Goal: Obtain resource: Obtain resource

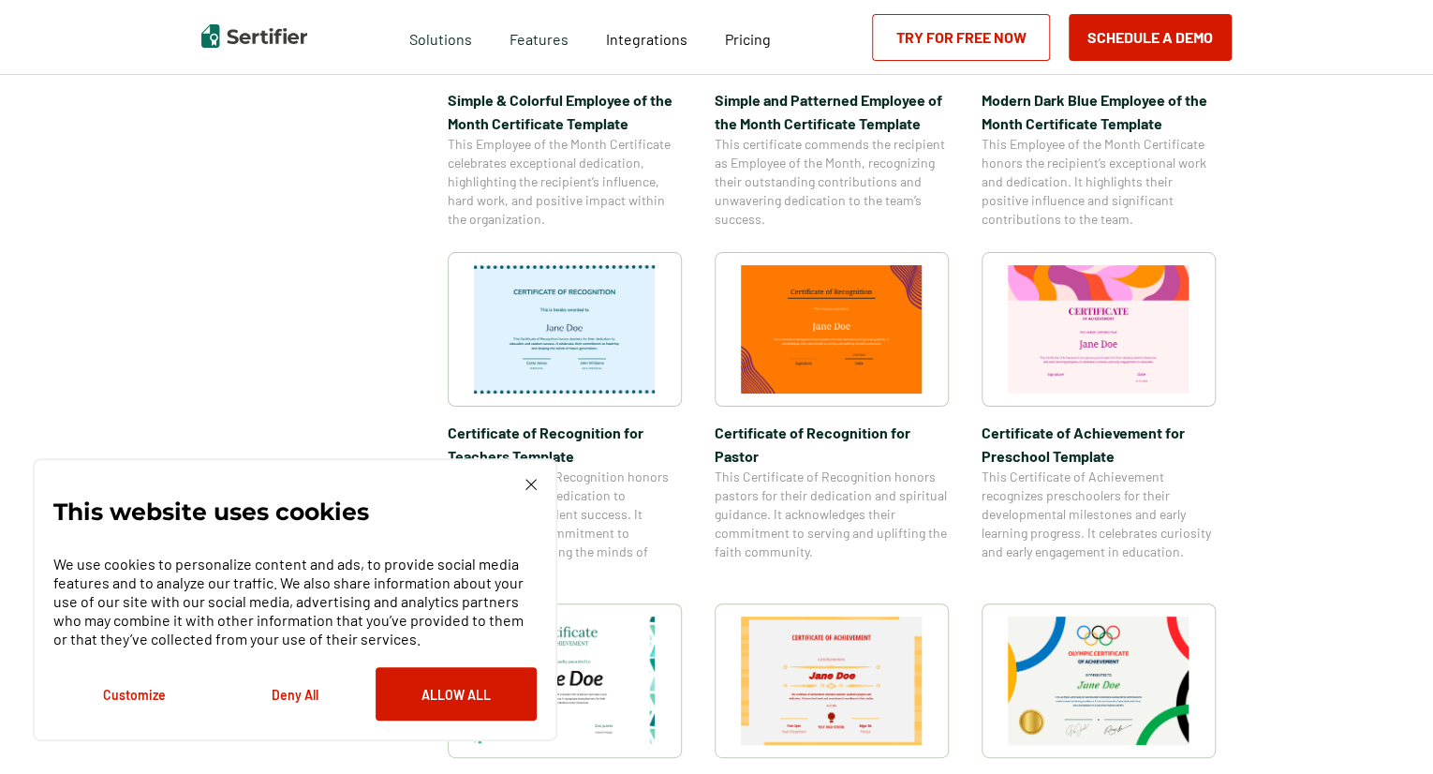
scroll to position [832, 0]
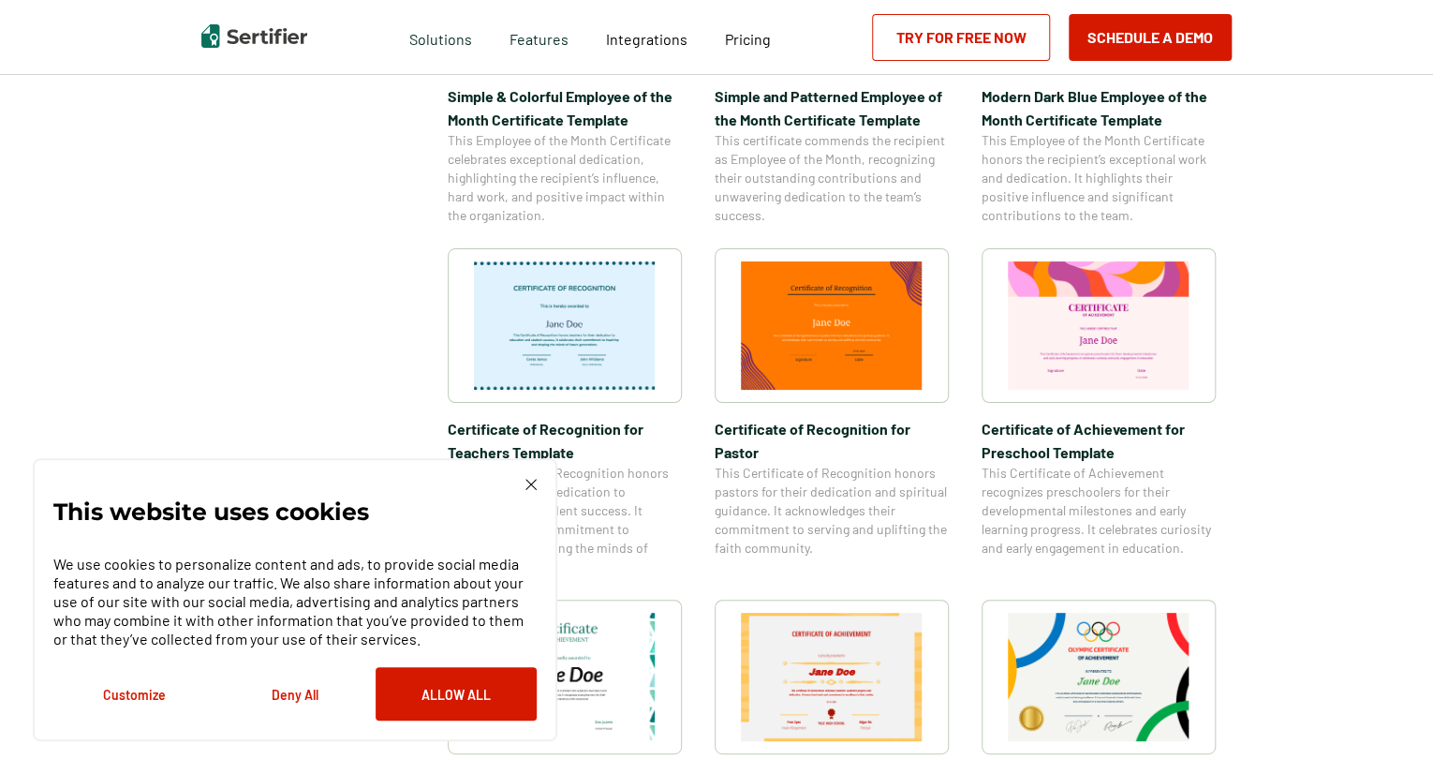
click at [532, 479] on img at bounding box center [531, 484] width 11 height 11
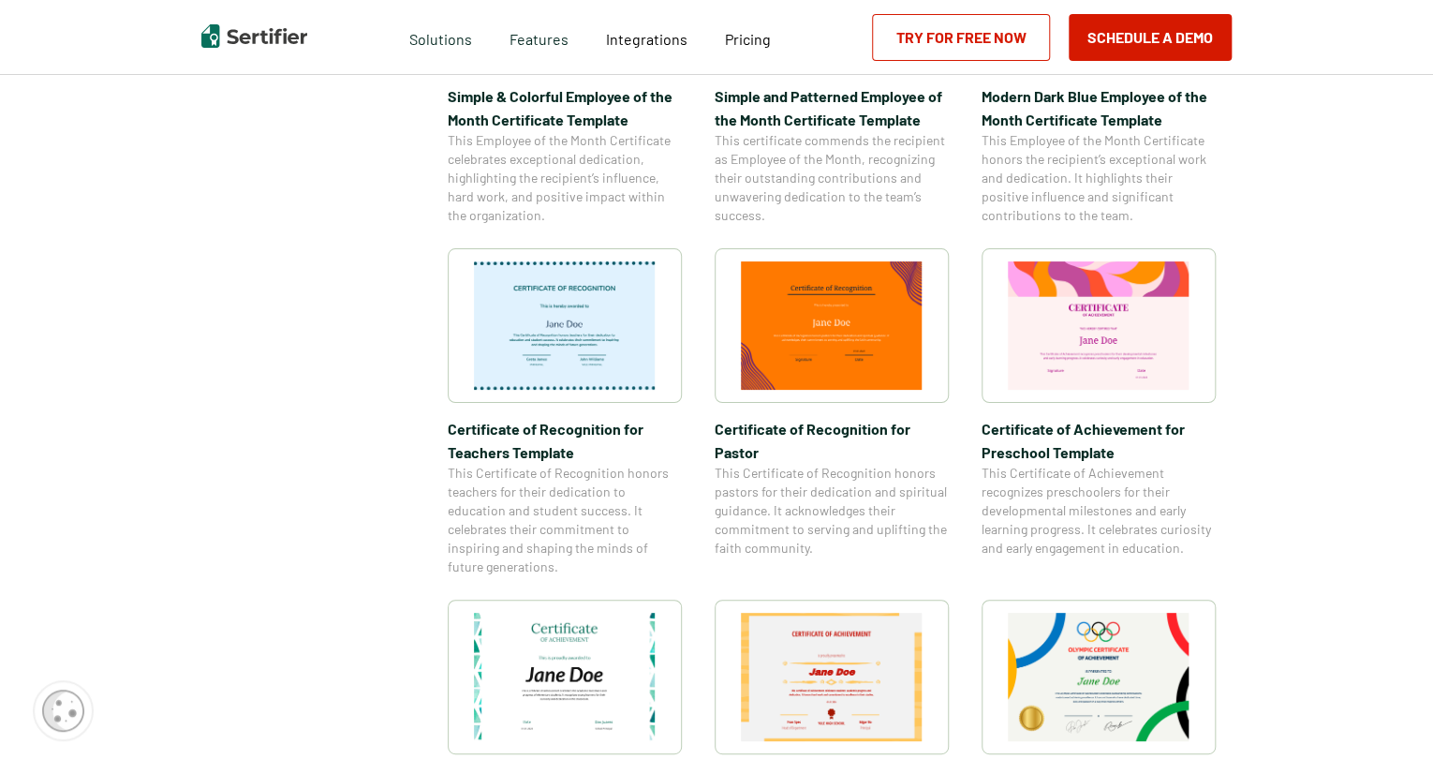
scroll to position [0, 0]
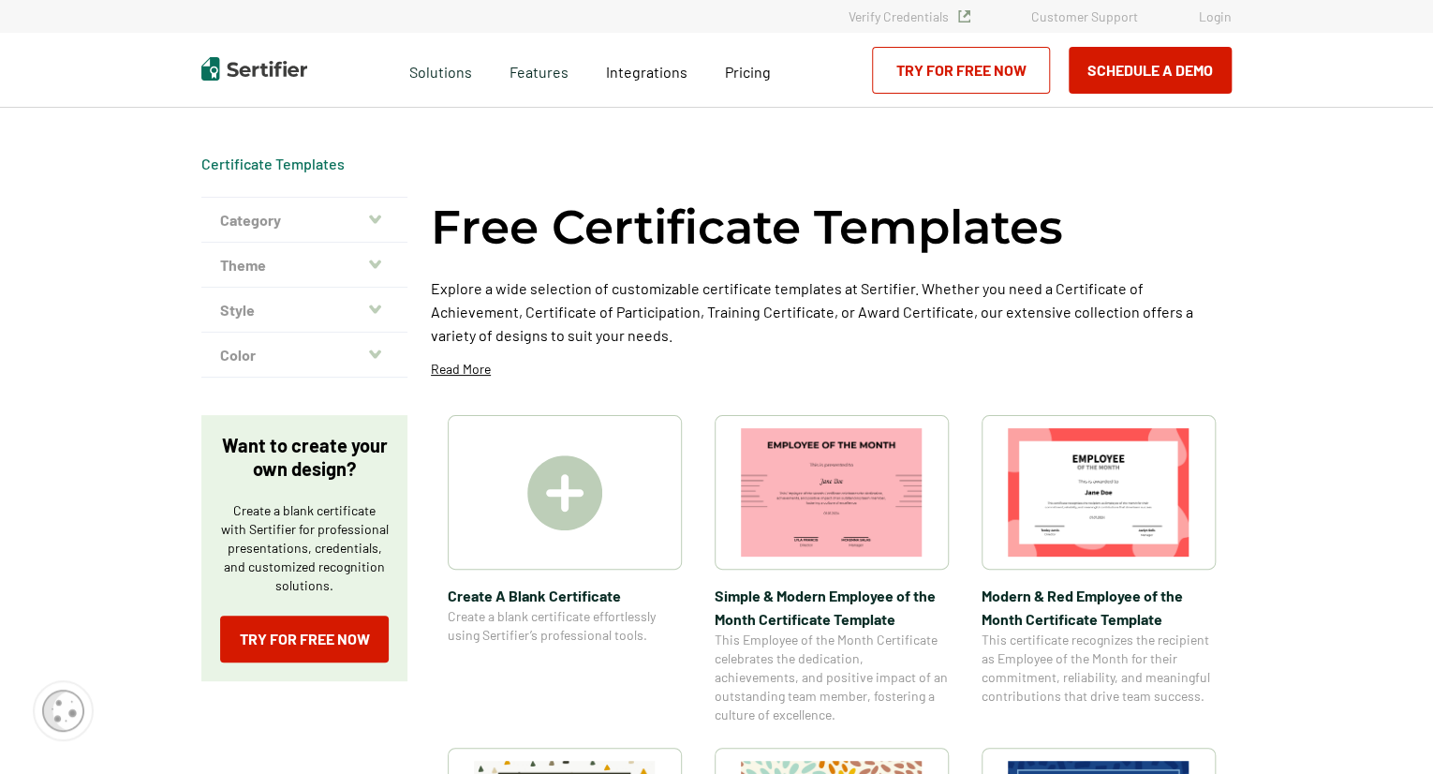
click at [288, 260] on button "Theme" at bounding box center [304, 265] width 206 height 45
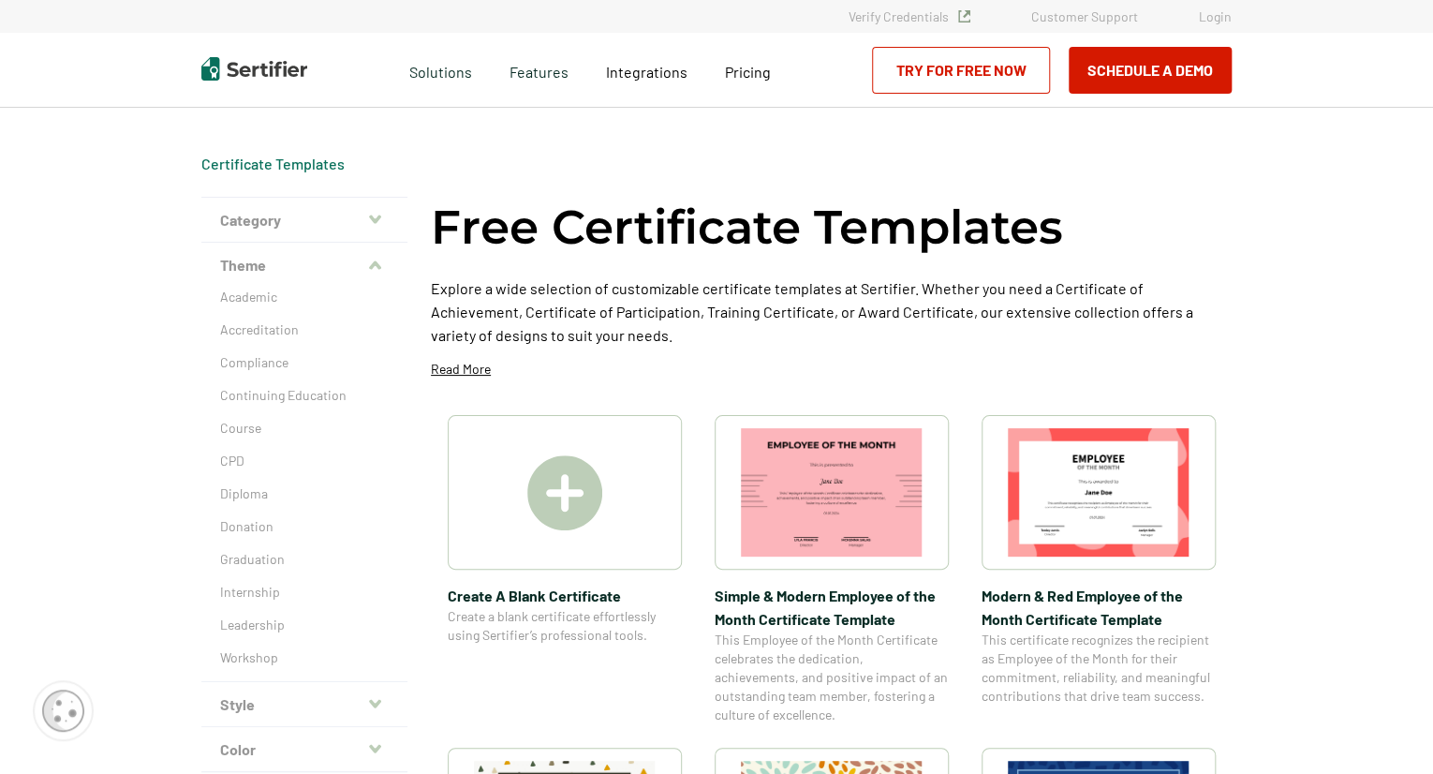
click at [319, 233] on button "Category" at bounding box center [304, 220] width 206 height 45
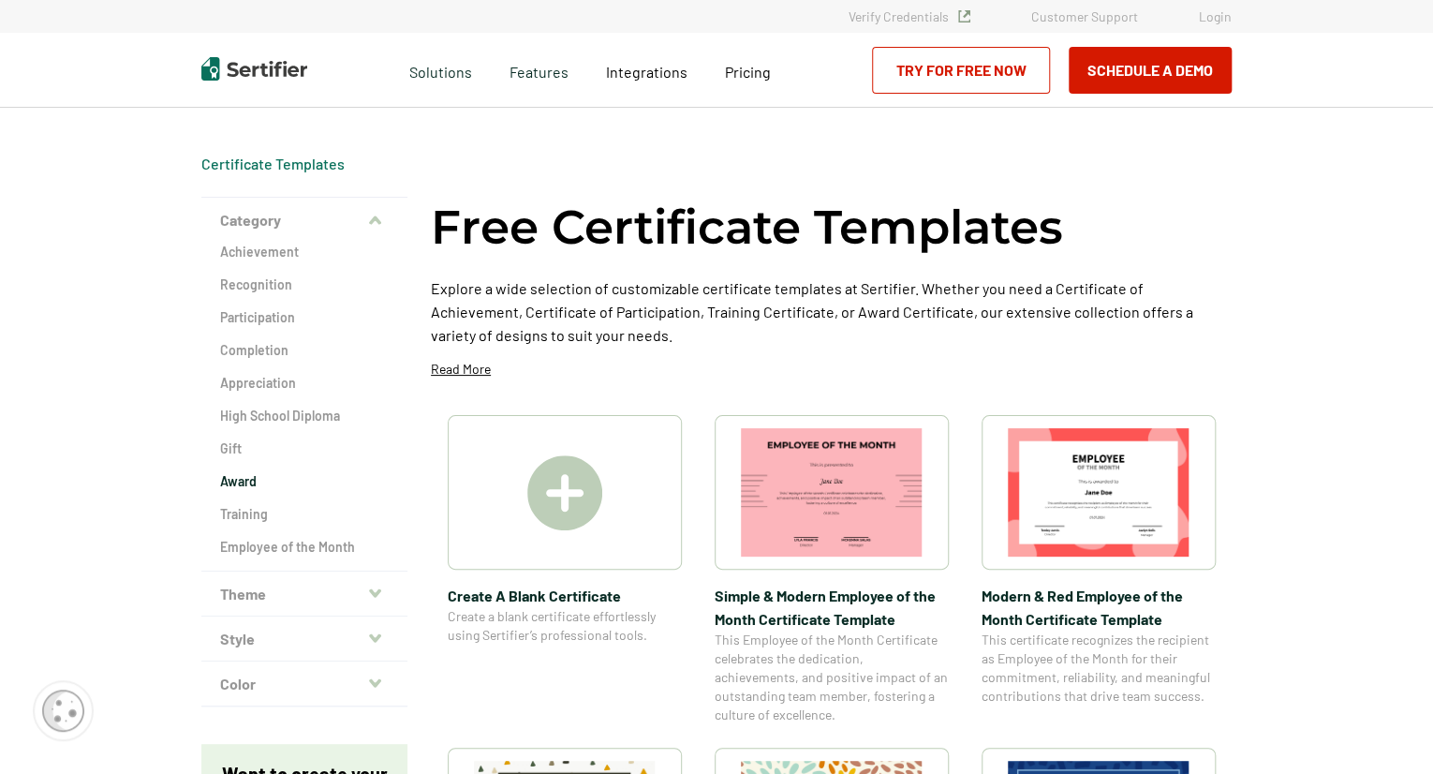
click at [250, 475] on h2 "Award" at bounding box center [304, 481] width 169 height 19
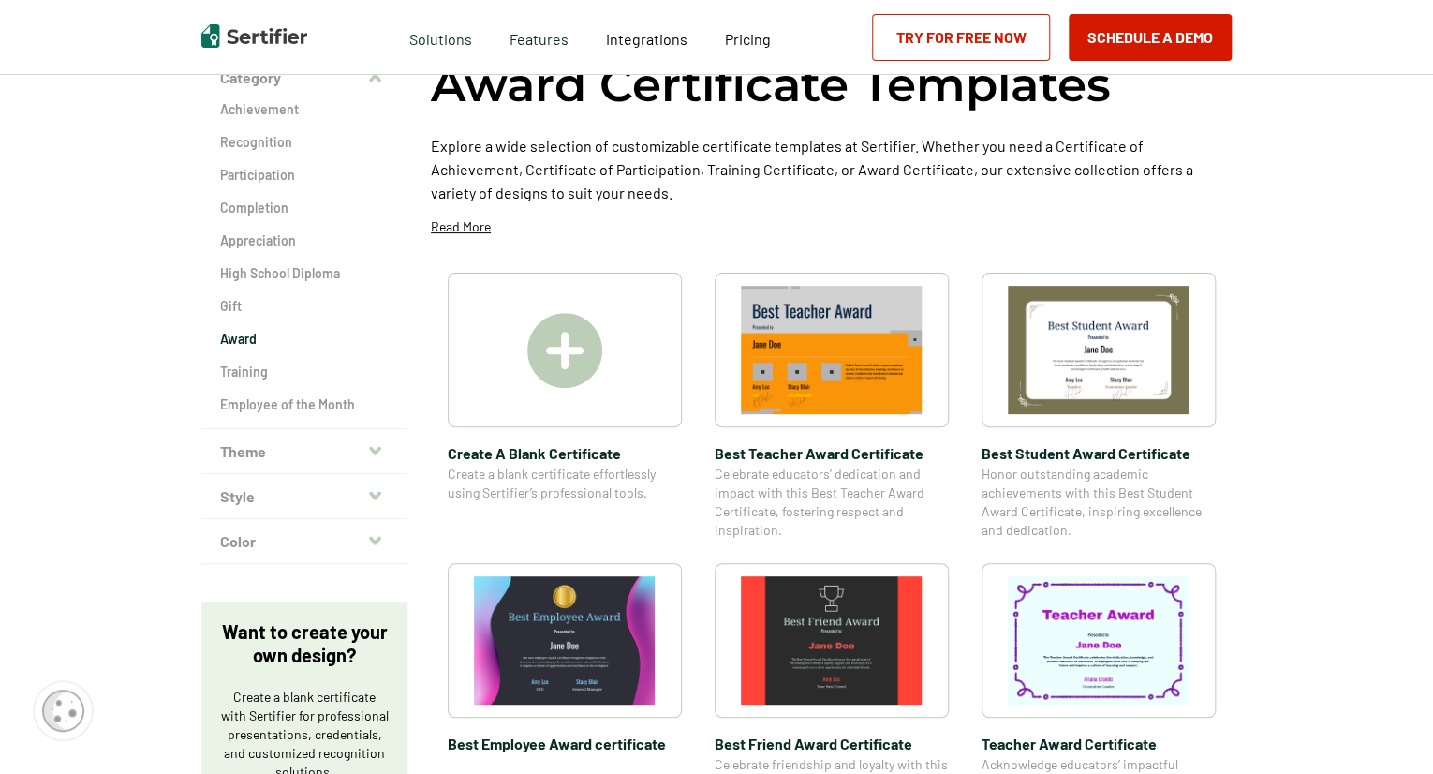
scroll to position [146, 0]
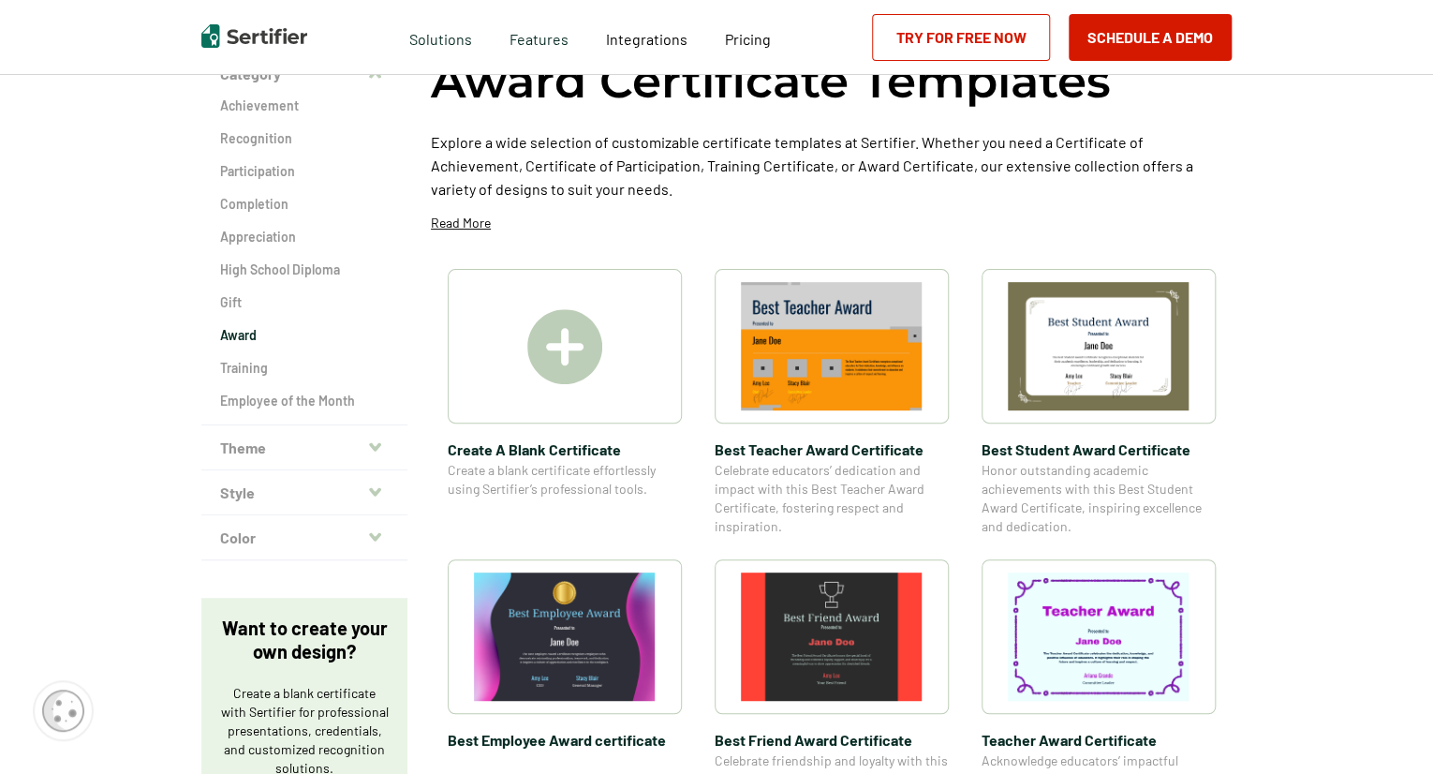
click at [298, 506] on button "Style" at bounding box center [304, 492] width 206 height 45
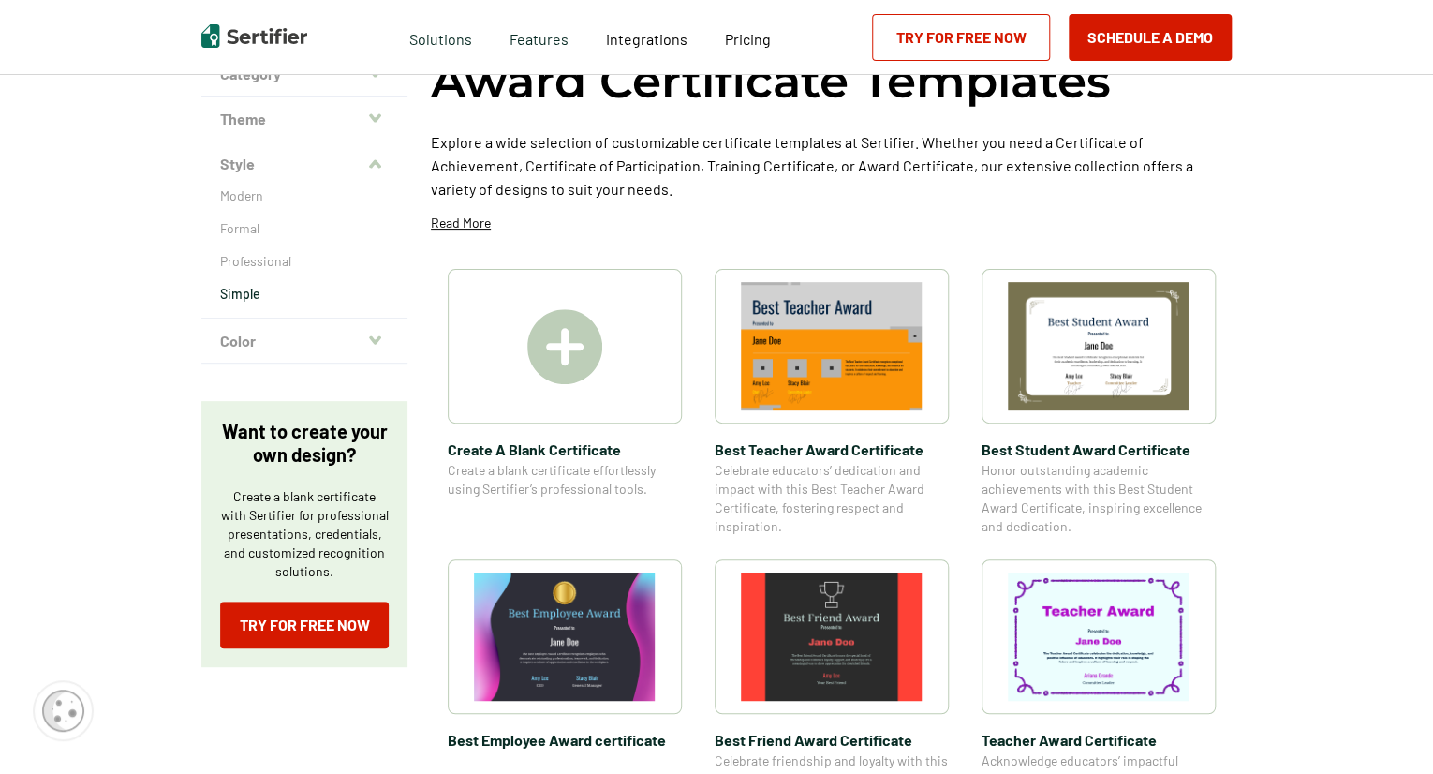
click at [263, 294] on p "Simple" at bounding box center [304, 294] width 169 height 19
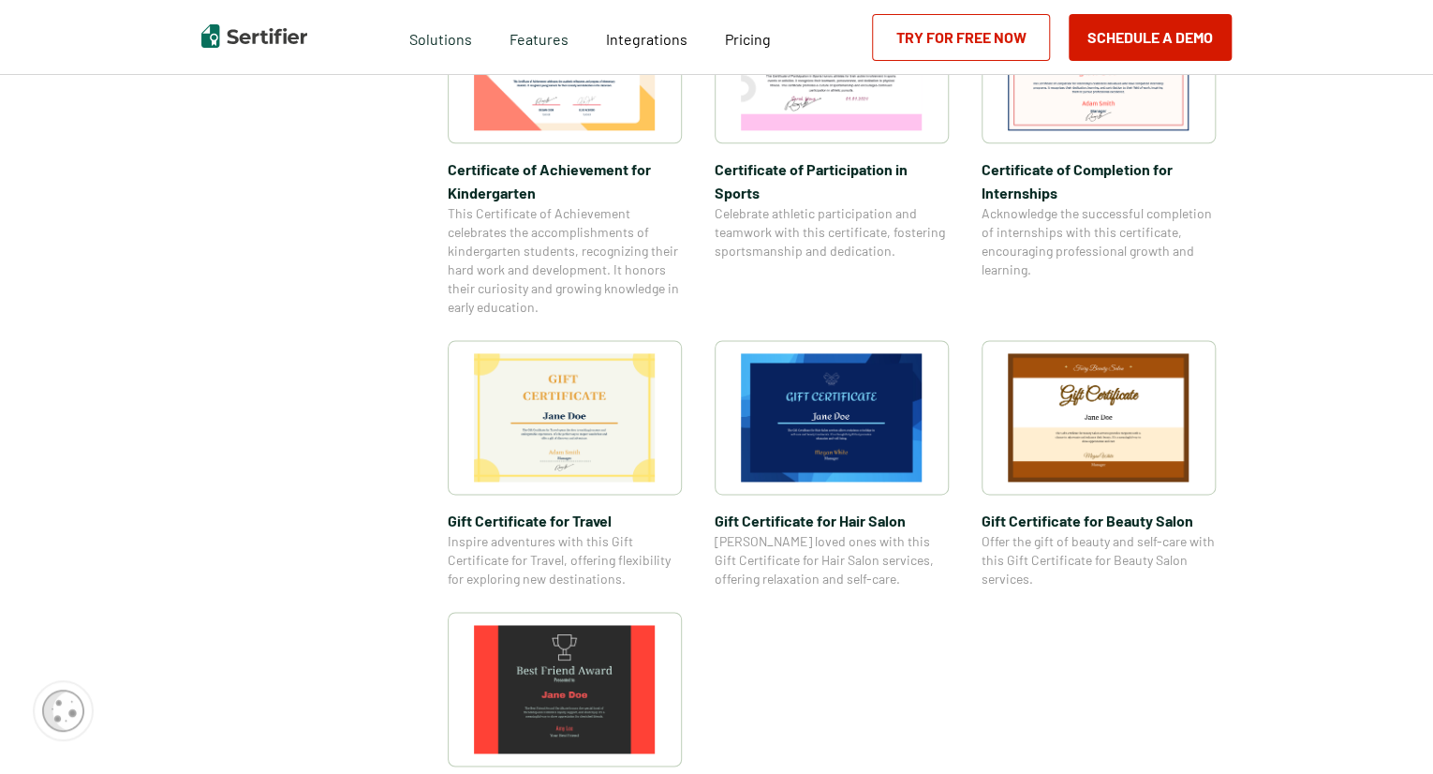
scroll to position [1117, 0]
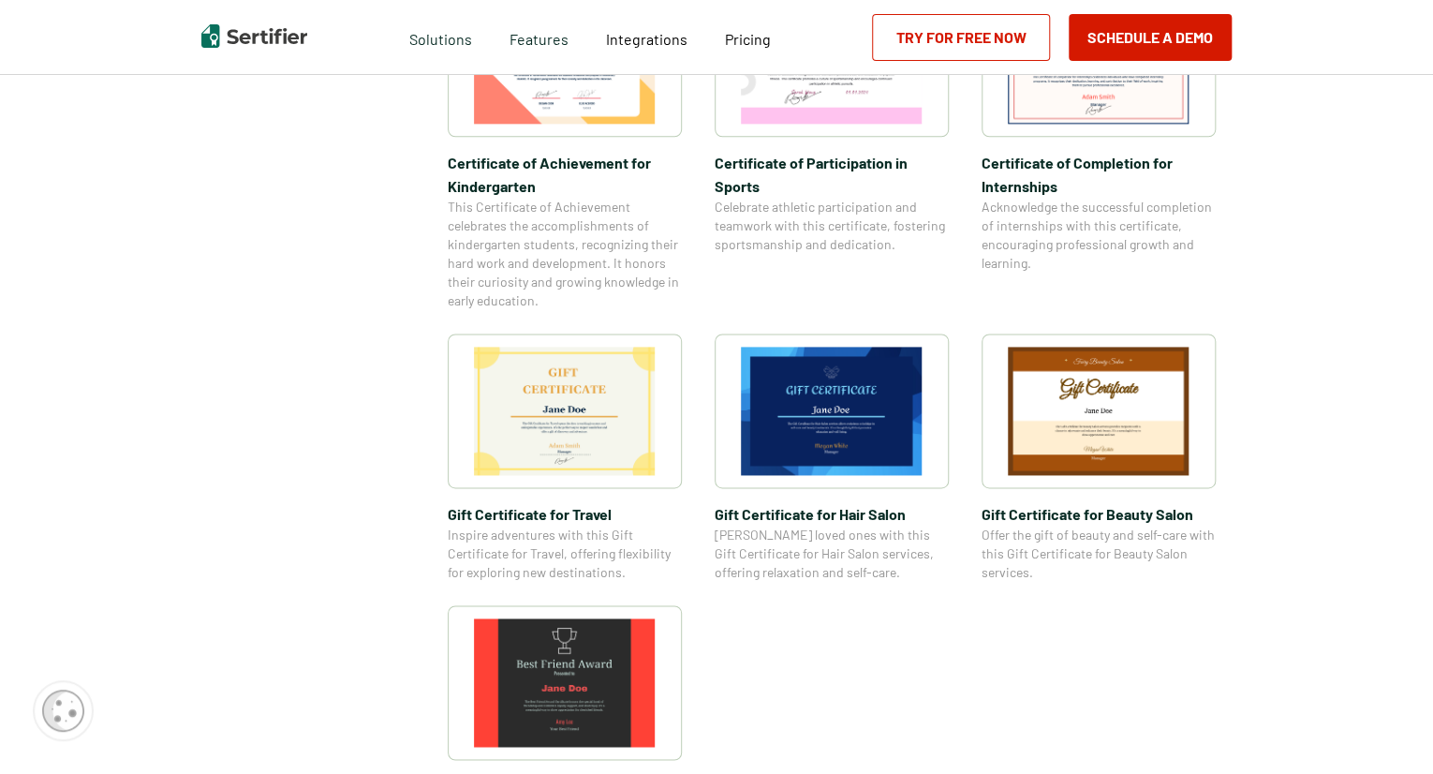
click at [599, 431] on img at bounding box center [565, 411] width 182 height 128
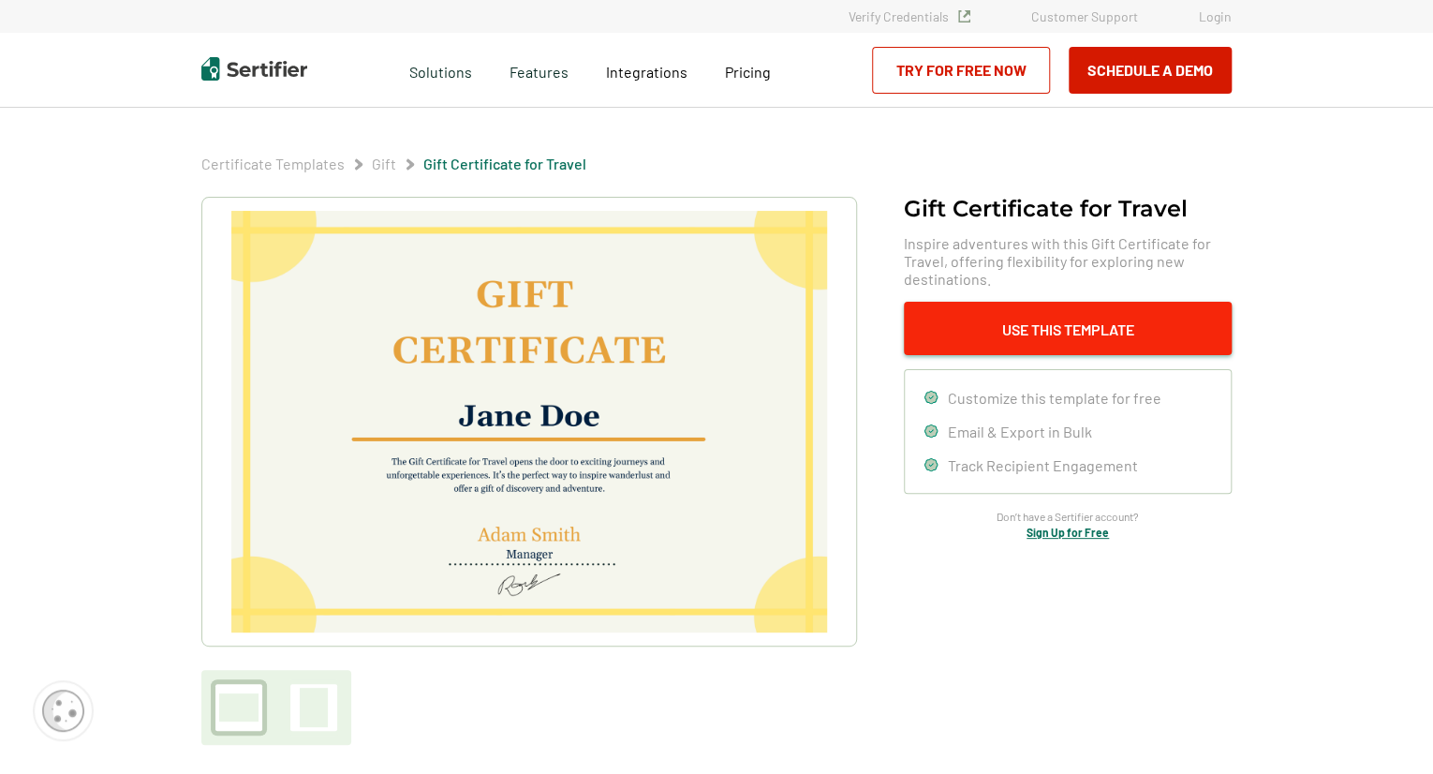
click at [982, 325] on button "Use This Template" at bounding box center [1068, 328] width 328 height 53
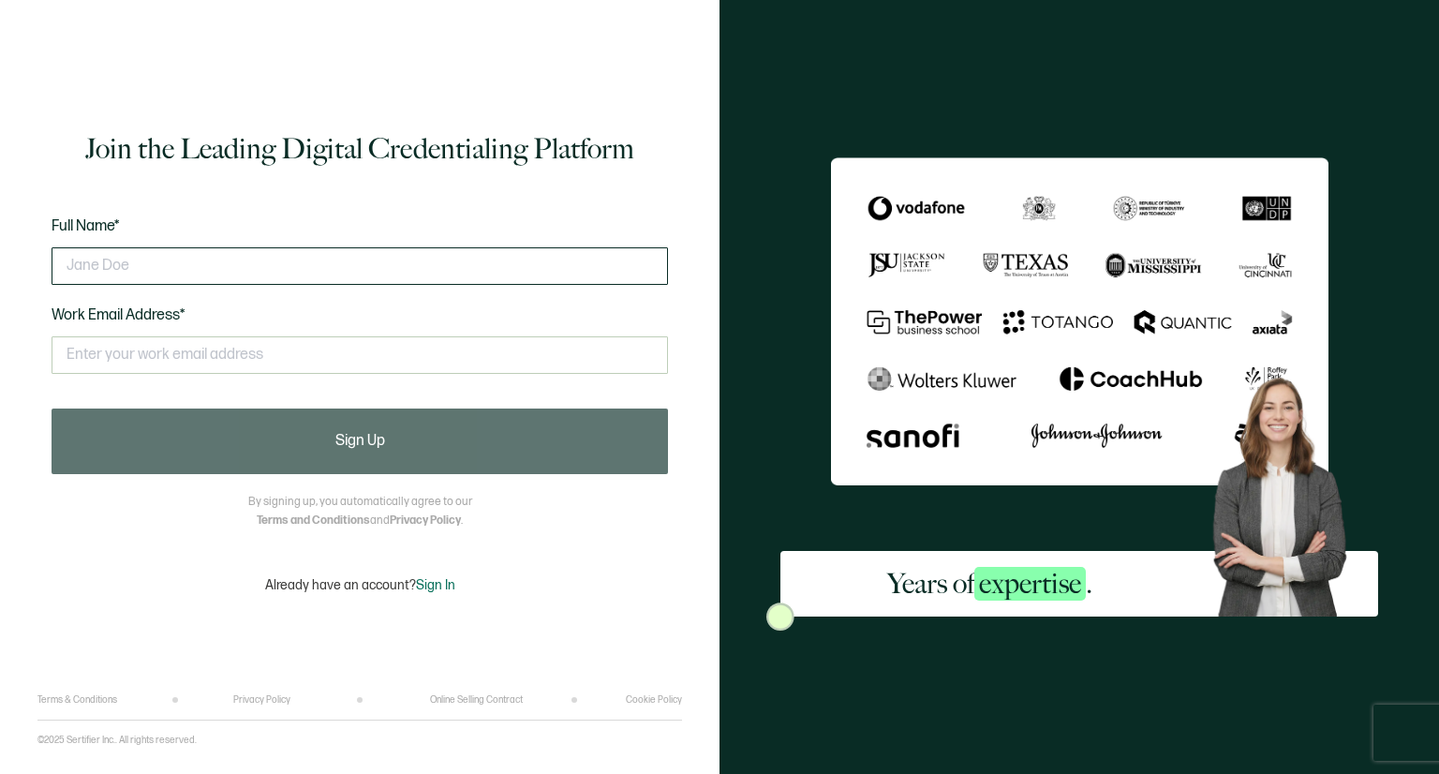
click at [466, 275] on input "text" at bounding box center [360, 265] width 616 height 37
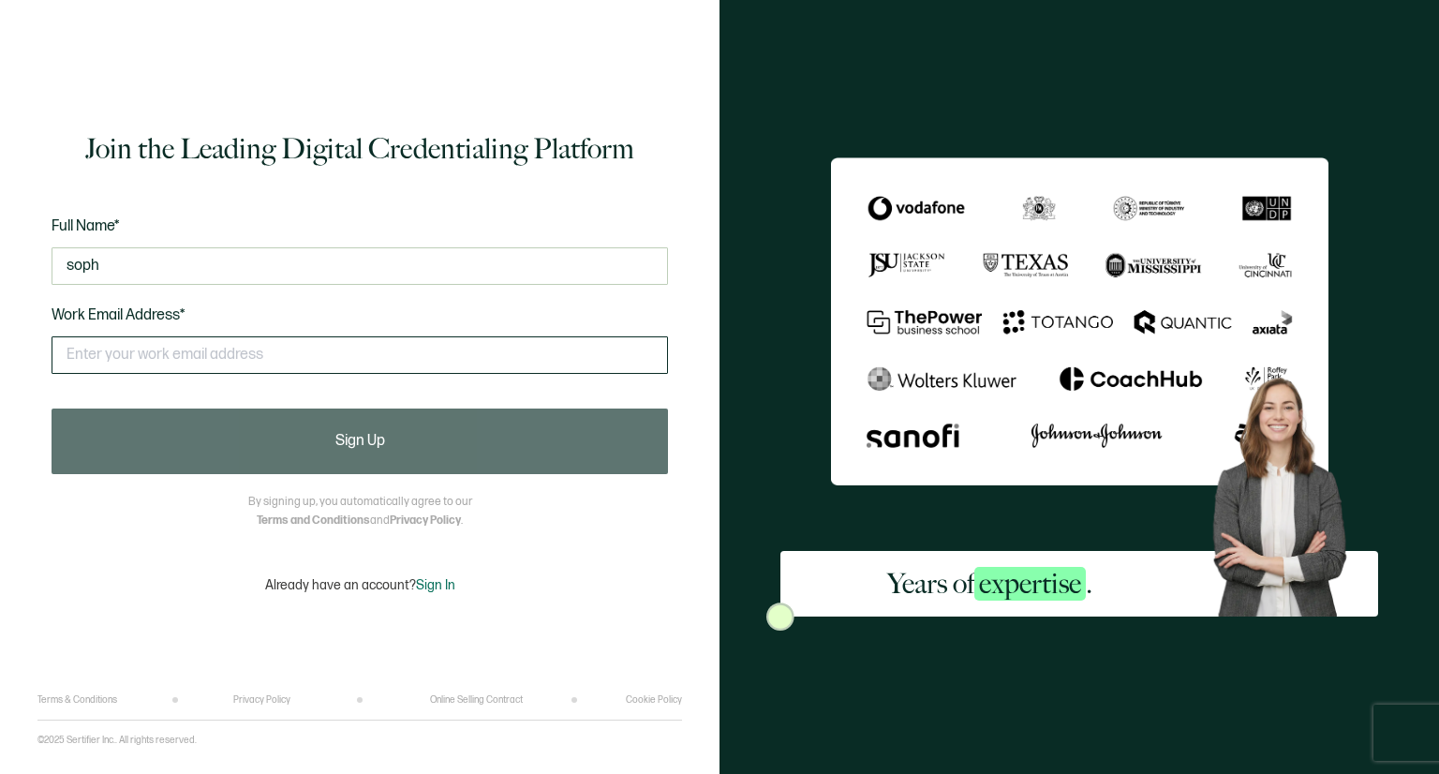
type input "soph"
click at [379, 367] on input "text" at bounding box center [360, 354] width 616 height 37
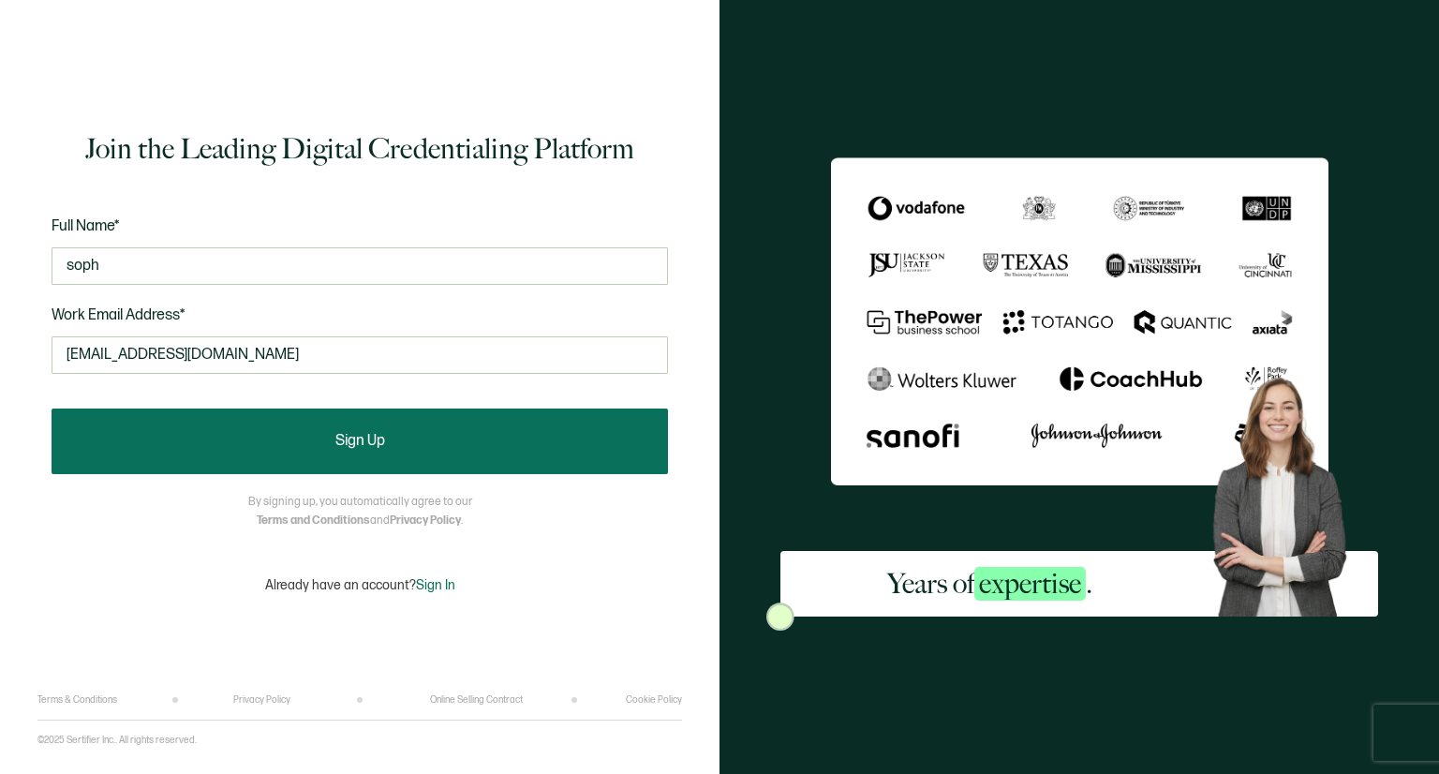
type input "sophiamccowan7@gmail.com"
click at [240, 473] on button "Sign Up" at bounding box center [360, 441] width 616 height 66
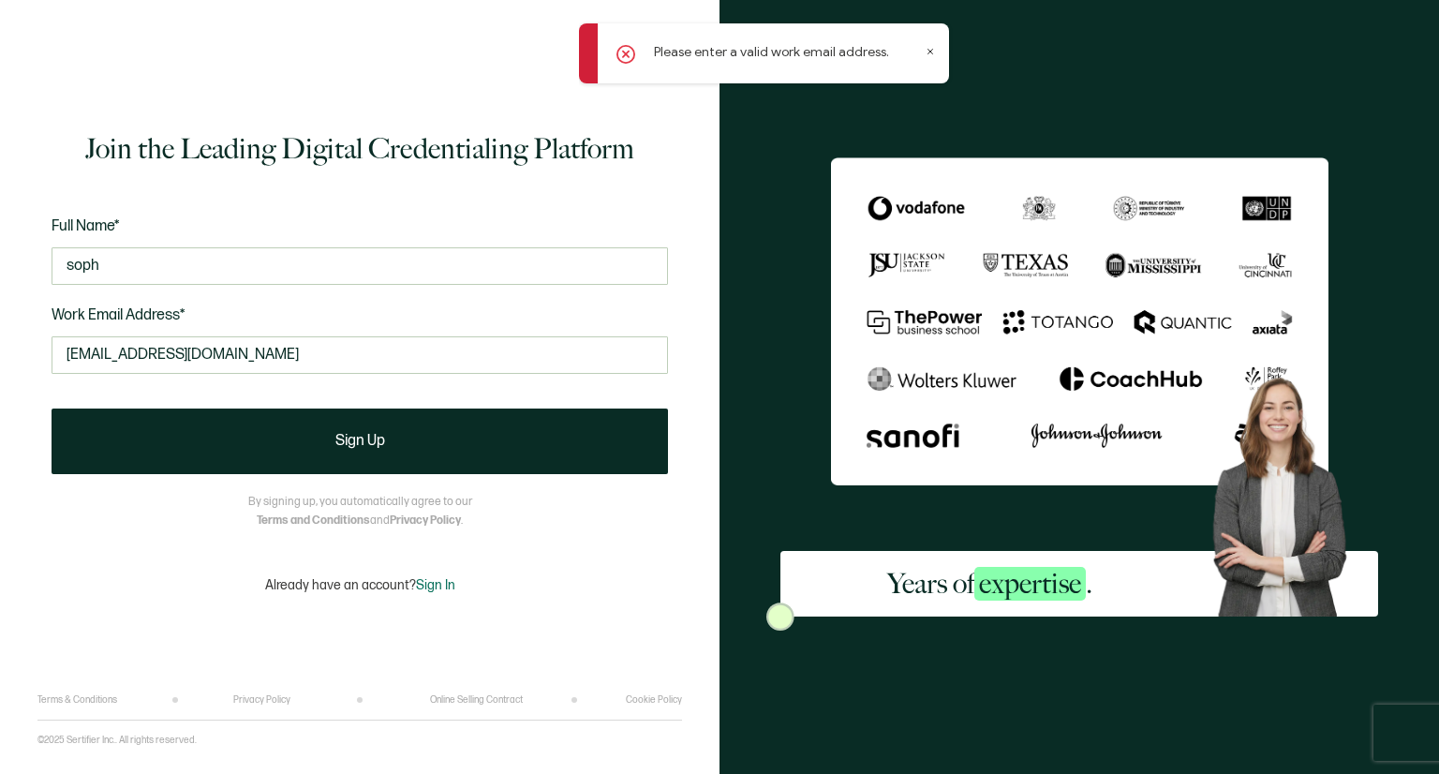
drag, startPoint x: 442, startPoint y: 364, endPoint x: 5, endPoint y: 316, distance: 440.2
click at [5, 316] on div "Join the Leading Digital Credentialing Platform Full Name* soph Work Email Addr…" at bounding box center [360, 387] width 720 height 774
click at [298, 253] on input "soph" at bounding box center [360, 265] width 616 height 37
